Goal: Task Accomplishment & Management: Complete application form

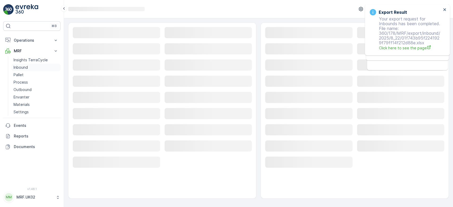
click at [37, 69] on link "Inbound" at bounding box center [35, 67] width 49 height 7
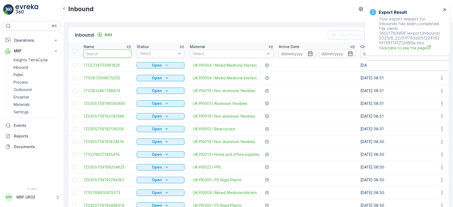
click at [115, 54] on input "text" at bounding box center [108, 53] width 48 height 8
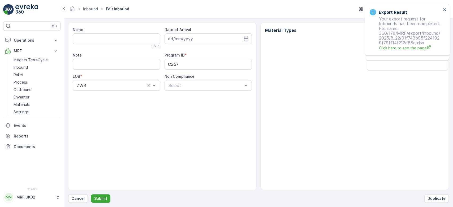
type input "1Z0305759147448151"
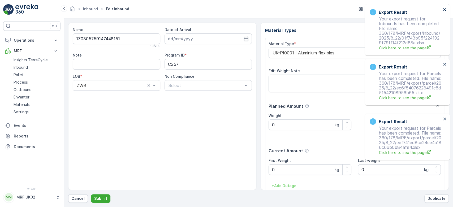
click at [443, 10] on icon "close" at bounding box center [445, 9] width 4 height 4
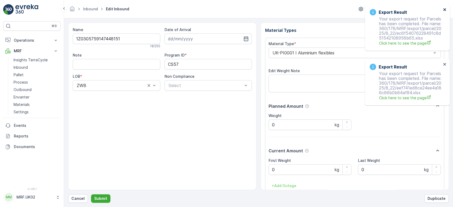
click at [444, 10] on icon "close" at bounding box center [444, 9] width 3 height 3
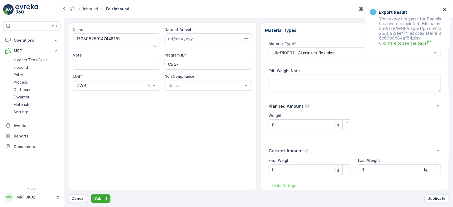
click at [444, 10] on icon "close" at bounding box center [444, 9] width 3 height 3
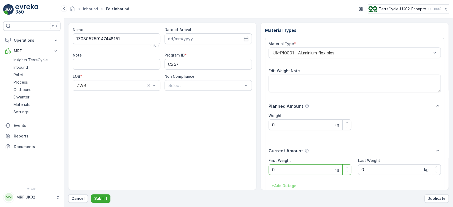
click at [298, 173] on Weight "0" at bounding box center [309, 169] width 83 height 11
click at [91, 194] on button "Submit" at bounding box center [100, 198] width 19 height 8
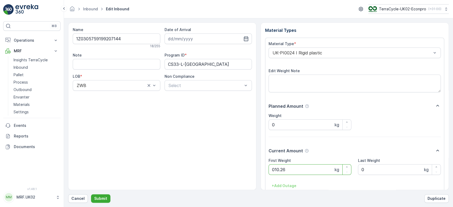
click at [91, 194] on button "Submit" at bounding box center [100, 198] width 19 height 8
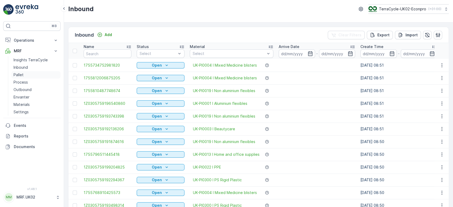
click at [23, 73] on p "Pallet" at bounding box center [19, 74] width 10 height 5
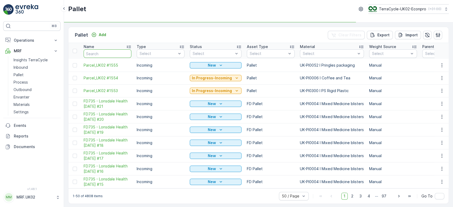
click at [94, 54] on input "text" at bounding box center [108, 53] width 48 height 8
type input "14"
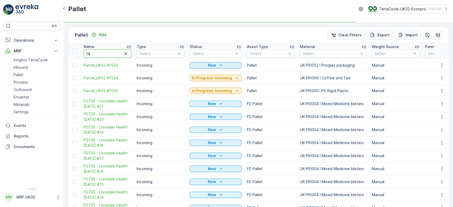
click at [94, 54] on input "14" at bounding box center [108, 53] width 48 height 8
type input "15"
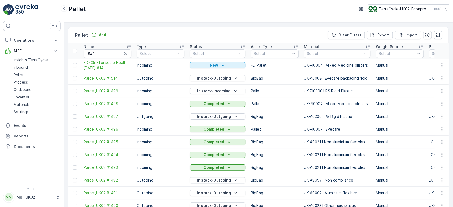
type input "14"
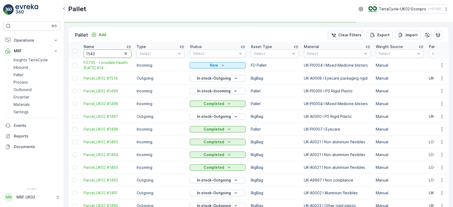
click at [94, 54] on input "1543" at bounding box center [108, 53] width 48 height 8
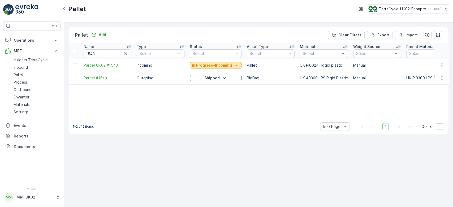
click at [210, 64] on p "In Progress-Incoming" at bounding box center [212, 65] width 40 height 5
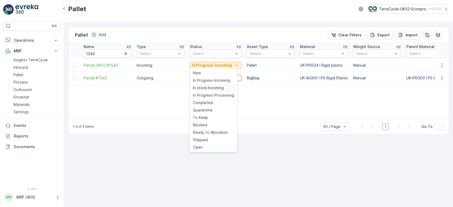
click at [211, 90] on span "In stock-Incoming" at bounding box center [208, 87] width 31 height 5
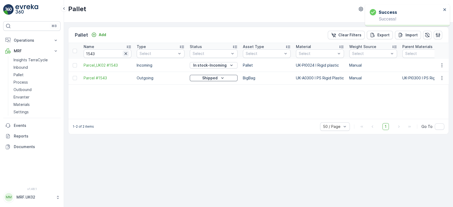
click at [127, 54] on icon "button" at bounding box center [125, 53] width 5 height 5
click at [99, 33] on p "Add" at bounding box center [102, 34] width 7 height 5
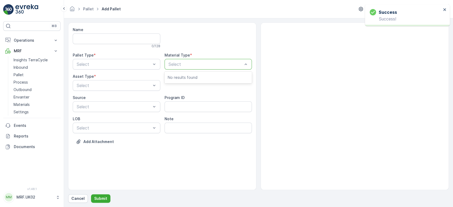
click at [192, 64] on div at bounding box center [205, 64] width 75 height 5
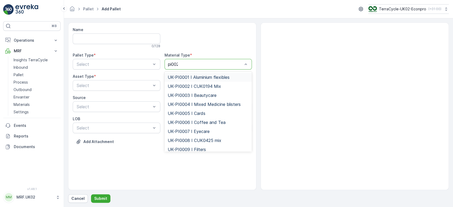
type input "pi0024"
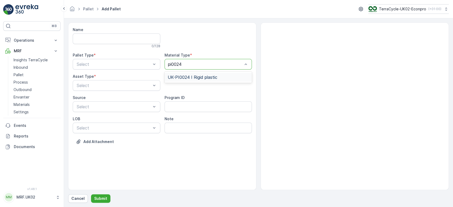
click at [193, 78] on span "UK-PI0024 I Rigid plastic" at bounding box center [193, 77] width 50 height 5
click at [145, 64] on div at bounding box center [113, 64] width 75 height 5
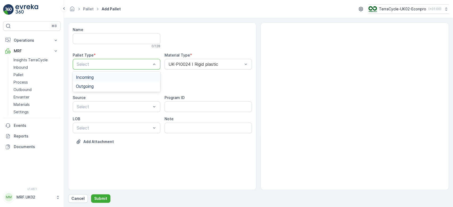
click at [145, 79] on div "Incoming" at bounding box center [116, 77] width 81 height 5
click at [134, 84] on div at bounding box center [113, 85] width 75 height 5
click at [103, 108] on div "Pallet" at bounding box center [116, 107] width 81 height 5
click at [102, 196] on p "Submit" at bounding box center [100, 198] width 13 height 5
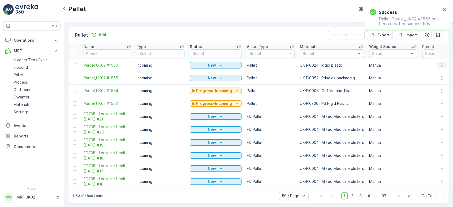
click at [442, 66] on icon "button" at bounding box center [441, 65] width 5 height 5
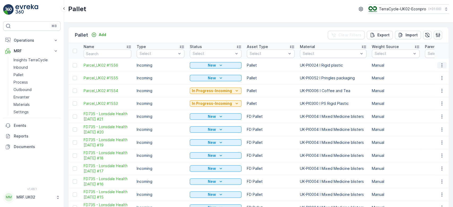
click at [441, 63] on icon "button" at bounding box center [441, 65] width 5 height 5
click at [426, 103] on span "Print QR" at bounding box center [427, 102] width 15 height 5
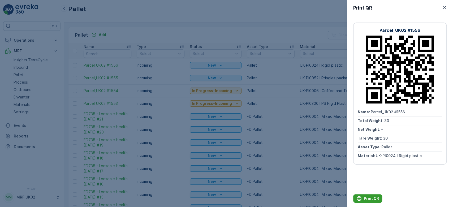
click at [368, 197] on p "Print QR" at bounding box center [370, 198] width 15 height 5
click at [25, 66] on div at bounding box center [226, 103] width 453 height 207
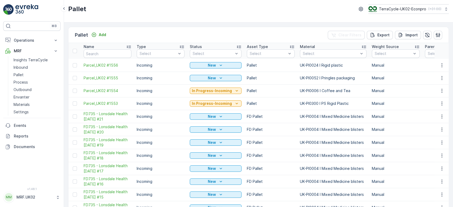
click at [25, 66] on p "Inbound" at bounding box center [21, 67] width 14 height 5
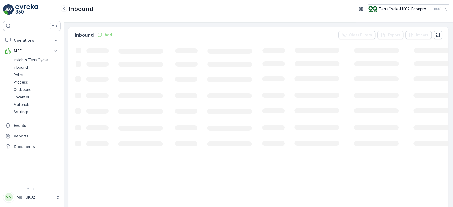
click at [25, 66] on p "Inbound" at bounding box center [21, 67] width 14 height 5
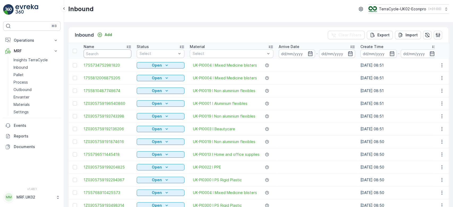
click at [97, 53] on input "text" at bounding box center [108, 53] width 48 height 8
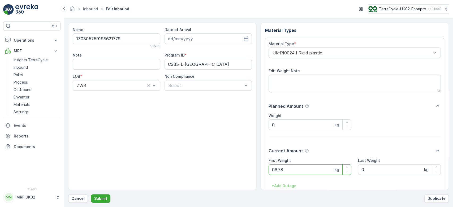
click at [91, 194] on button "Submit" at bounding box center [100, 198] width 19 height 8
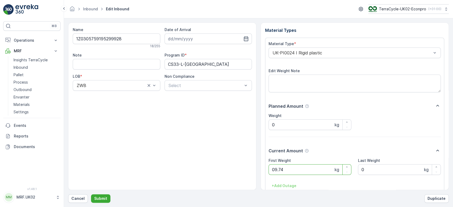
click at [91, 194] on button "Submit" at bounding box center [100, 198] width 19 height 8
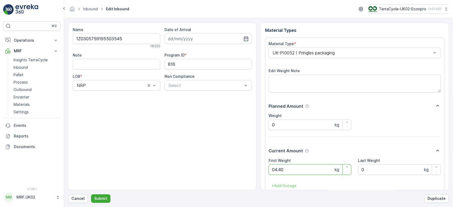
click at [91, 194] on button "Submit" at bounding box center [100, 198] width 19 height 8
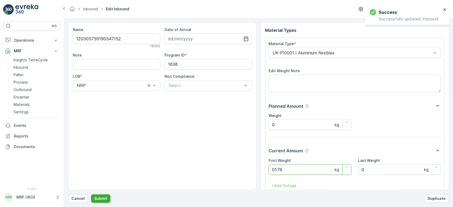
click at [91, 194] on button "Submit" at bounding box center [100, 198] width 19 height 8
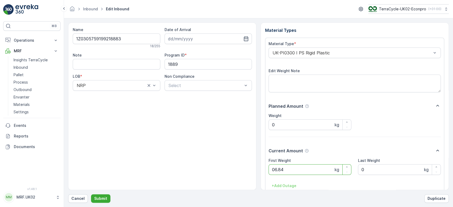
click at [91, 194] on button "Submit" at bounding box center [100, 198] width 19 height 8
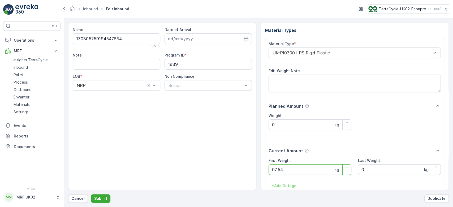
click at [91, 194] on button "Submit" at bounding box center [100, 198] width 19 height 8
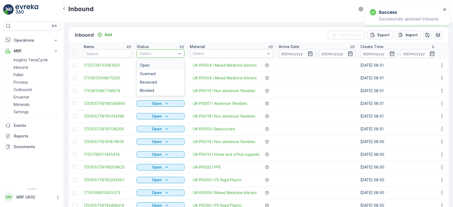
click at [145, 54] on div at bounding box center [158, 53] width 38 height 4
click at [151, 72] on span "Scanned" at bounding box center [148, 74] width 16 height 4
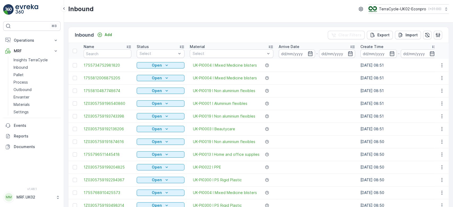
click at [121, 49] on div "Name" at bounding box center [108, 46] width 48 height 5
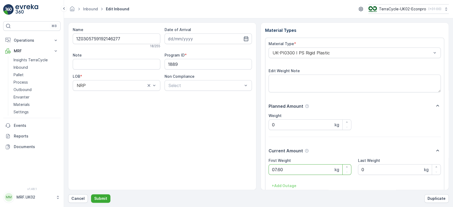
click at [91, 194] on button "Submit" at bounding box center [100, 198] width 19 height 8
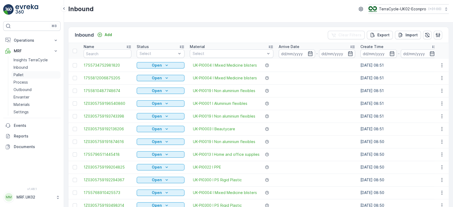
click at [12, 75] on link "Pallet" at bounding box center [35, 74] width 49 height 7
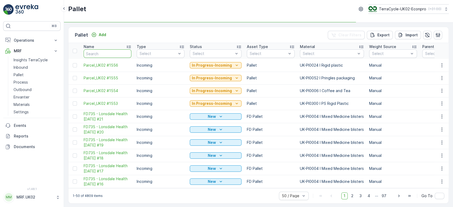
click at [93, 56] on input "text" at bounding box center [108, 53] width 48 height 8
type input "1"
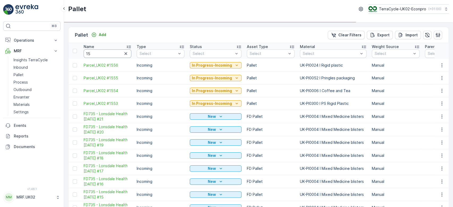
click at [93, 56] on input "15" at bounding box center [108, 53] width 48 height 8
type input "1553"
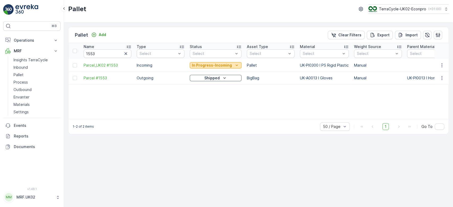
click at [217, 65] on p "In Progress-Incoming" at bounding box center [212, 65] width 40 height 5
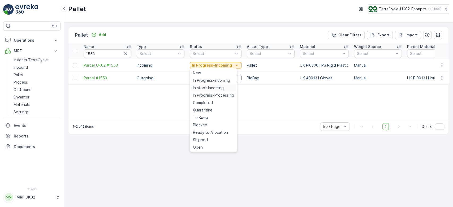
click at [203, 87] on span "In stock-Incoming" at bounding box center [208, 87] width 31 height 5
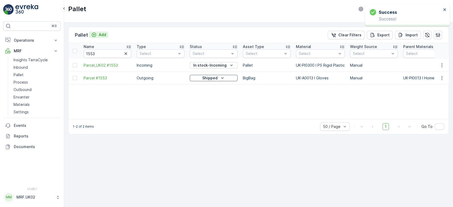
click at [100, 34] on p "Add" at bounding box center [102, 34] width 7 height 5
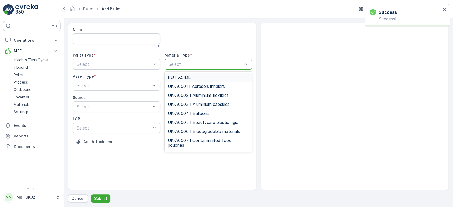
click at [204, 65] on div at bounding box center [205, 64] width 75 height 5
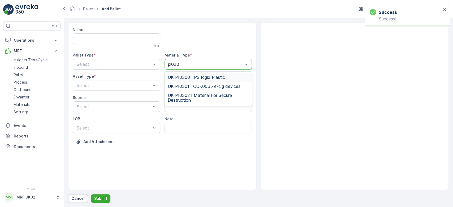
type input "pi0300"
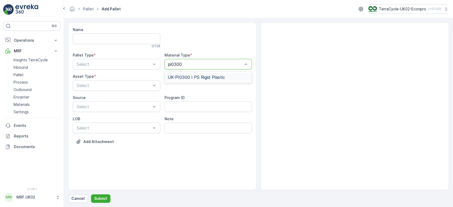
click at [203, 77] on span "UK-PI0300 I PS Rigid Plastic" at bounding box center [196, 77] width 57 height 5
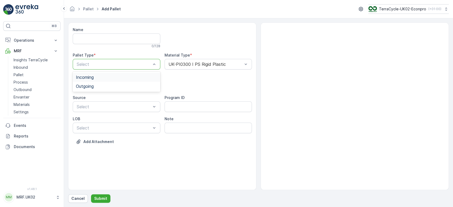
click at [144, 64] on div at bounding box center [113, 64] width 75 height 5
click at [132, 73] on div "Incoming" at bounding box center [116, 77] width 87 height 9
click at [122, 87] on div at bounding box center [113, 85] width 75 height 5
click at [106, 111] on div "Pallet" at bounding box center [116, 107] width 87 height 9
click at [98, 196] on p "Submit" at bounding box center [100, 198] width 13 height 5
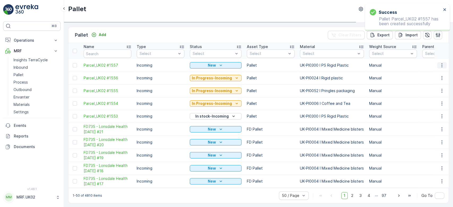
click at [440, 65] on icon "button" at bounding box center [441, 65] width 5 height 5
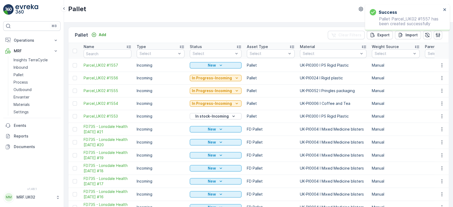
click at [439, 67] on icon "button" at bounding box center [441, 65] width 5 height 5
click at [433, 101] on span "Print QR" at bounding box center [427, 102] width 15 height 5
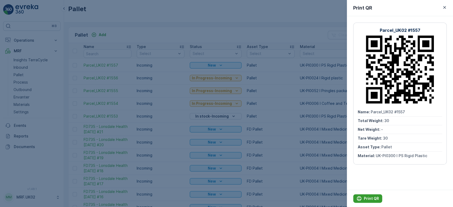
click at [370, 197] on p "Print QR" at bounding box center [370, 198] width 15 height 5
click at [33, 69] on div at bounding box center [226, 103] width 453 height 207
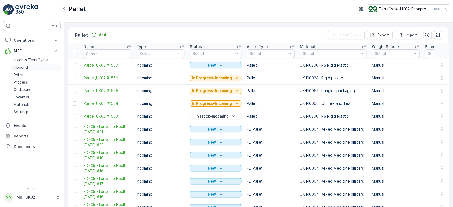
click at [33, 69] on link "Inbound" at bounding box center [35, 67] width 49 height 7
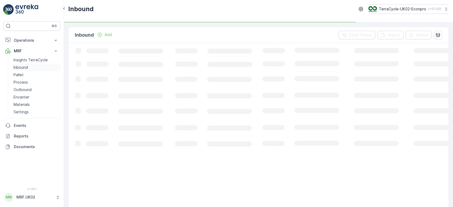
click at [33, 69] on link "Inbound" at bounding box center [35, 67] width 49 height 7
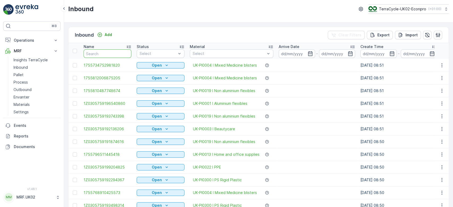
click at [94, 54] on input "text" at bounding box center [108, 53] width 48 height 8
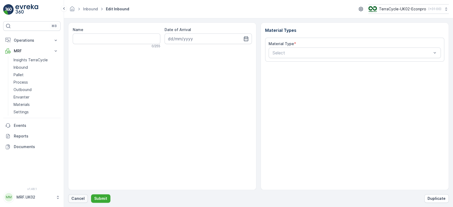
click at [79, 198] on p "Cancel" at bounding box center [77, 198] width 13 height 5
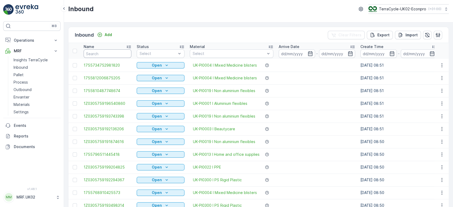
click at [104, 51] on input "text" at bounding box center [108, 53] width 48 height 8
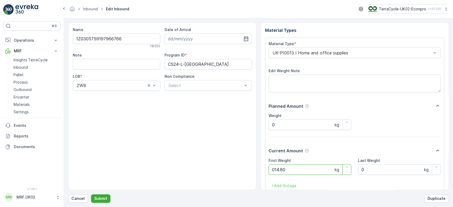
click at [91, 194] on button "Submit" at bounding box center [100, 198] width 19 height 8
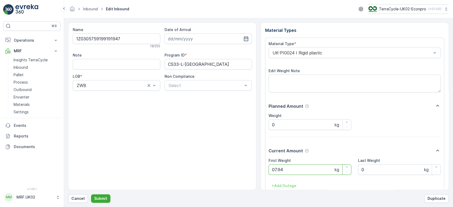
click at [91, 194] on button "Submit" at bounding box center [100, 198] width 19 height 8
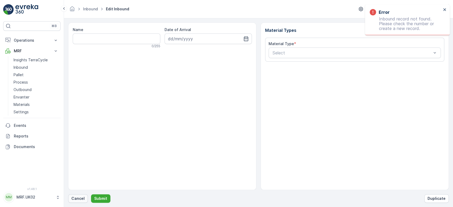
click at [74, 202] on button "Cancel" at bounding box center [78, 198] width 20 height 8
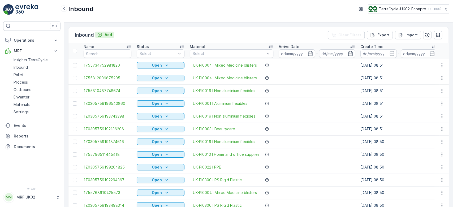
click at [108, 35] on p "Add" at bounding box center [107, 34] width 7 height 5
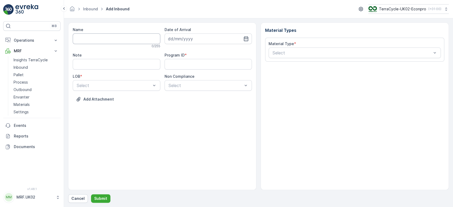
click at [108, 35] on input "Name" at bounding box center [116, 38] width 87 height 11
type input "1Z0305759191663933"
click at [91, 194] on button "Submit" at bounding box center [100, 198] width 19 height 8
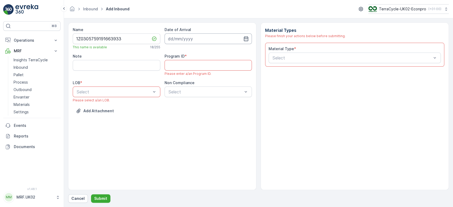
click at [185, 37] on input at bounding box center [207, 38] width 87 height 11
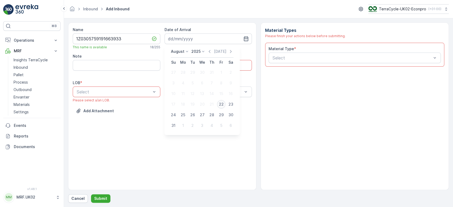
click at [221, 100] on div "22" at bounding box center [221, 104] width 8 height 8
type input "[DATE]"
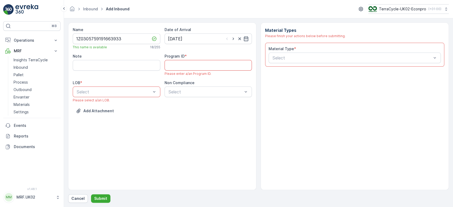
click at [198, 70] on ID "Program ID" at bounding box center [207, 65] width 87 height 11
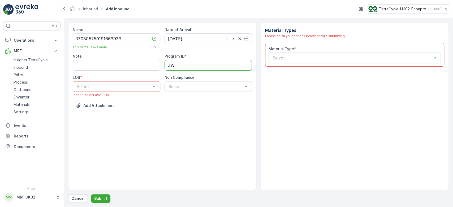
type ID "ZWB"
click at [145, 80] on div "LOB *" at bounding box center [116, 77] width 87 height 5
click at [144, 81] on div "Select" at bounding box center [116, 86] width 87 height 11
click at [99, 109] on div "ZWB" at bounding box center [116, 108] width 81 height 5
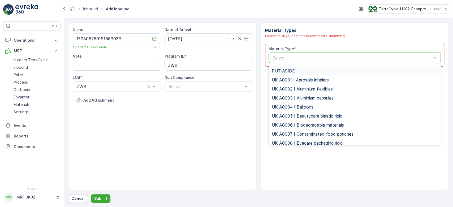
click at [367, 56] on div at bounding box center [352, 57] width 160 height 5
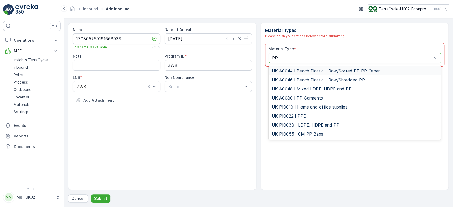
type input "PPE"
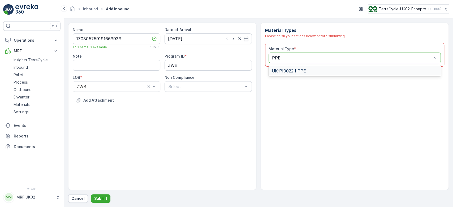
click at [360, 69] on div "UK-PI0022 I PPE" at bounding box center [354, 70] width 166 height 5
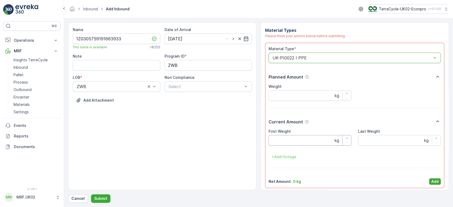
click at [297, 143] on Weight "First Weight" at bounding box center [309, 140] width 83 height 11
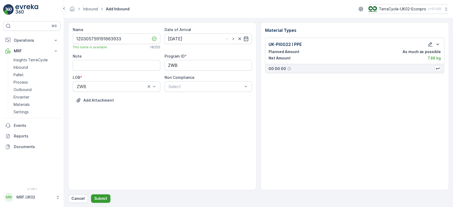
click at [97, 201] on button "Submit" at bounding box center [100, 198] width 19 height 8
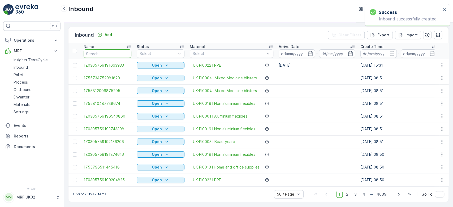
click at [91, 52] on input "text" at bounding box center [108, 53] width 48 height 8
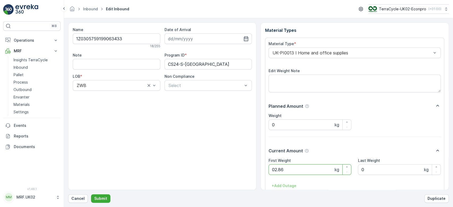
click at [91, 194] on button "Submit" at bounding box center [100, 198] width 19 height 8
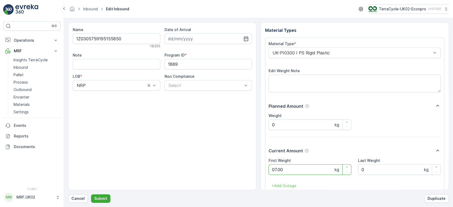
click at [91, 194] on button "Submit" at bounding box center [100, 198] width 19 height 8
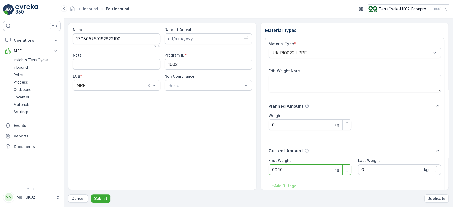
click at [91, 194] on button "Submit" at bounding box center [100, 198] width 19 height 8
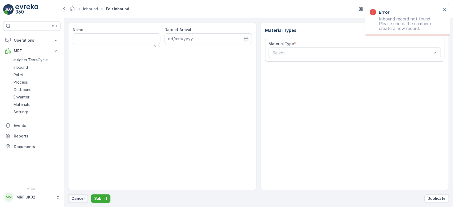
click at [80, 195] on button "Cancel" at bounding box center [78, 198] width 20 height 8
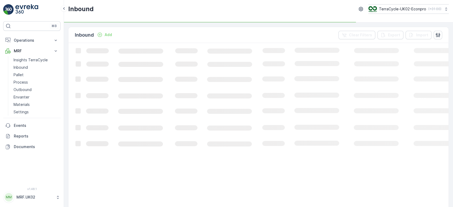
click at [108, 36] on p "Add" at bounding box center [107, 34] width 7 height 5
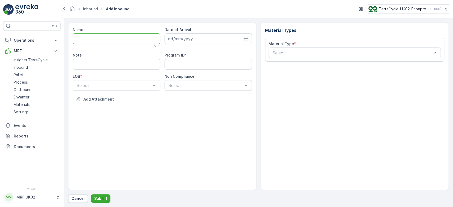
click at [108, 36] on input "Name" at bounding box center [116, 38] width 87 height 11
type input "1Z0305759147840468"
click at [91, 194] on button "Submit" at bounding box center [100, 198] width 19 height 8
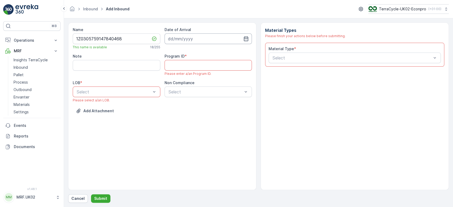
click at [214, 35] on input at bounding box center [207, 38] width 87 height 11
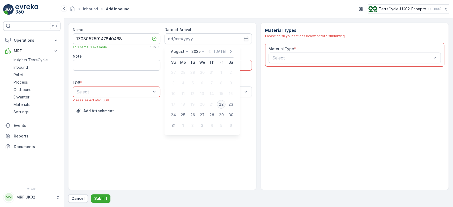
click at [219, 106] on div "22" at bounding box center [221, 104] width 8 height 8
type input "[DATE]"
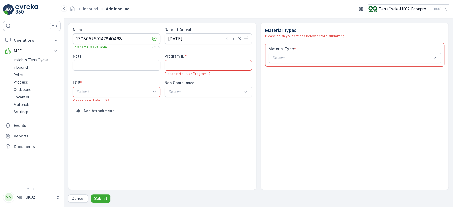
click at [203, 65] on ID "Program ID" at bounding box center [207, 65] width 87 height 11
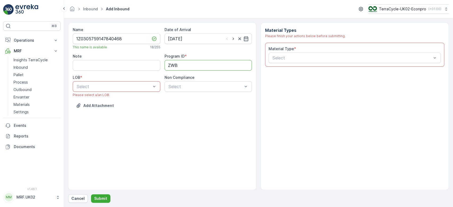
type ID "ZWB"
click at [127, 84] on div at bounding box center [113, 86] width 75 height 5
click at [109, 108] on div "ZWB" at bounding box center [116, 108] width 81 height 5
click at [103, 63] on input "Note" at bounding box center [116, 65] width 87 height 11
click at [233, 117] on div "Name 1Z0305759147840468 This name is available 18 / 255 Date of Arrival [DATE] …" at bounding box center [162, 106] width 188 height 167
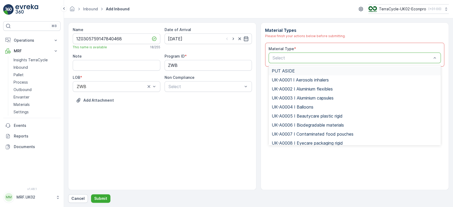
click at [326, 55] on div at bounding box center [352, 57] width 160 height 5
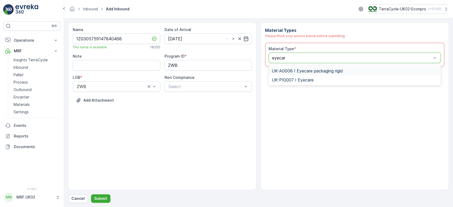
type input "eyecare"
click at [298, 77] on span "UK-PI0007 I Eyecare" at bounding box center [292, 79] width 42 height 5
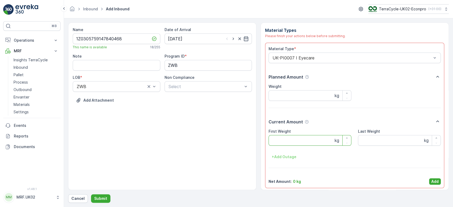
click at [295, 144] on Weight "First Weight" at bounding box center [309, 140] width 83 height 11
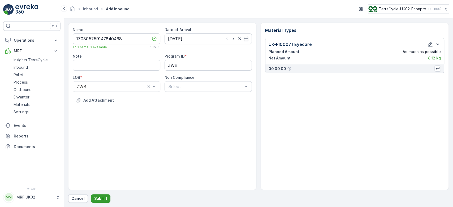
click at [100, 196] on p "Submit" at bounding box center [100, 198] width 13 height 5
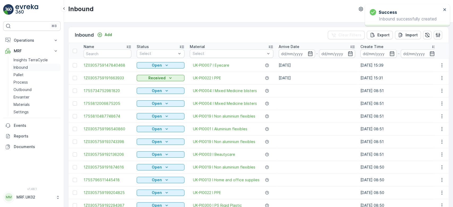
click at [28, 67] on link "Inbound" at bounding box center [35, 67] width 49 height 7
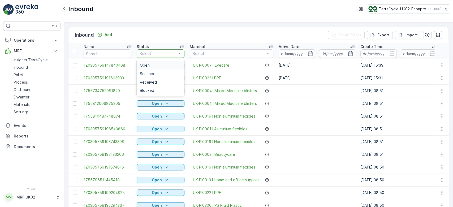
click at [152, 52] on div at bounding box center [158, 53] width 38 height 4
click at [148, 76] on div "Scanned" at bounding box center [161, 73] width 48 height 8
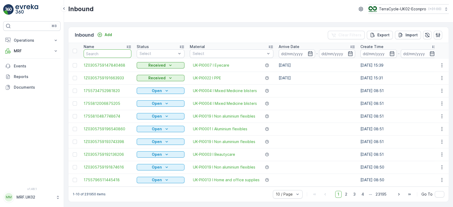
click at [98, 50] on input "text" at bounding box center [108, 53] width 48 height 8
